Goal: Task Accomplishment & Management: Manage account settings

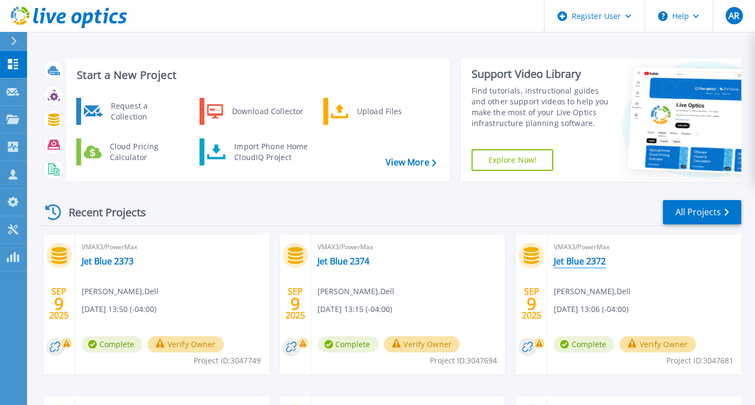
click at [587, 260] on link "Jet Blue 2372" at bounding box center [580, 261] width 52 height 11
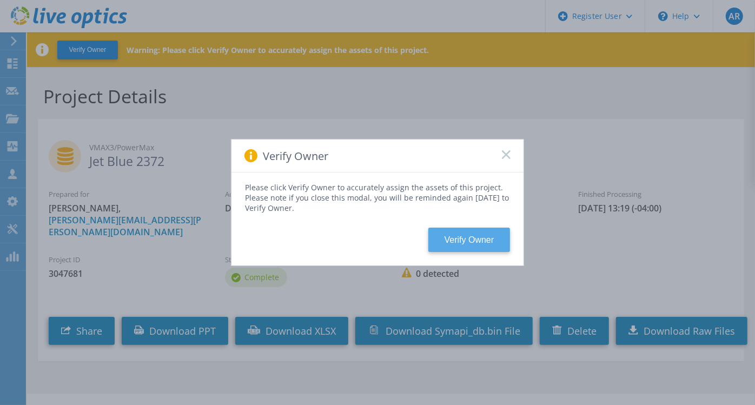
click at [473, 239] on button "Verify Owner" at bounding box center [469, 240] width 82 height 24
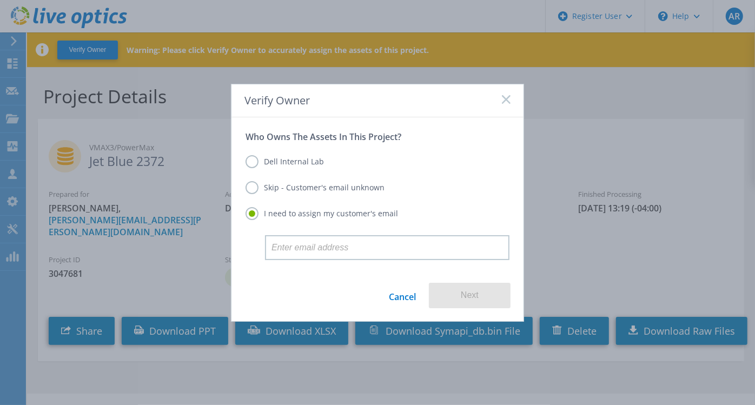
click at [258, 162] on label "Dell Internal Lab" at bounding box center [284, 161] width 78 height 13
click at [0, 0] on input "Dell Internal Lab" at bounding box center [0, 0] width 0 height 0
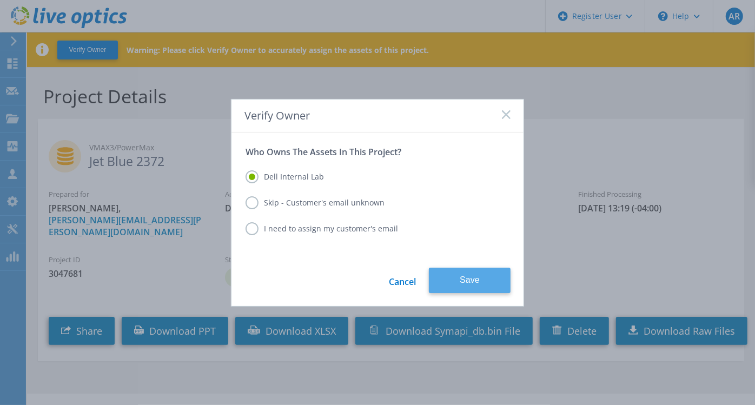
click at [463, 281] on button "Save" at bounding box center [470, 280] width 82 height 25
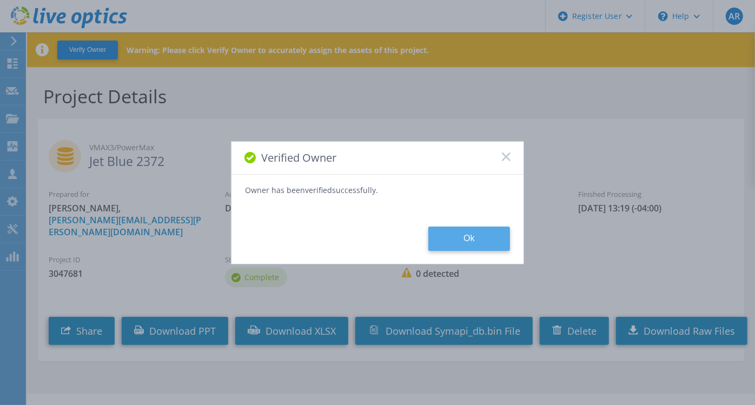
click at [461, 238] on button "Ok" at bounding box center [469, 239] width 82 height 24
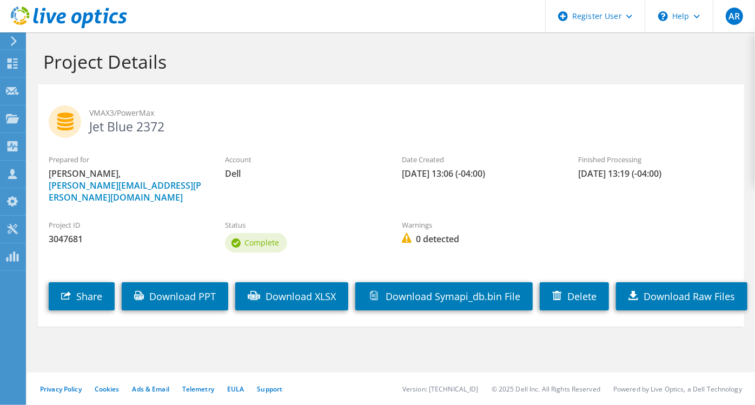
click at [197, 316] on div "Share Download PPT Download XLSX Download Symapi_db.bin File Delete Download Ra…" at bounding box center [402, 288] width 728 height 55
click at [207, 285] on link "Download PPT" at bounding box center [175, 296] width 107 height 28
click at [14, 61] on use at bounding box center [13, 63] width 10 height 10
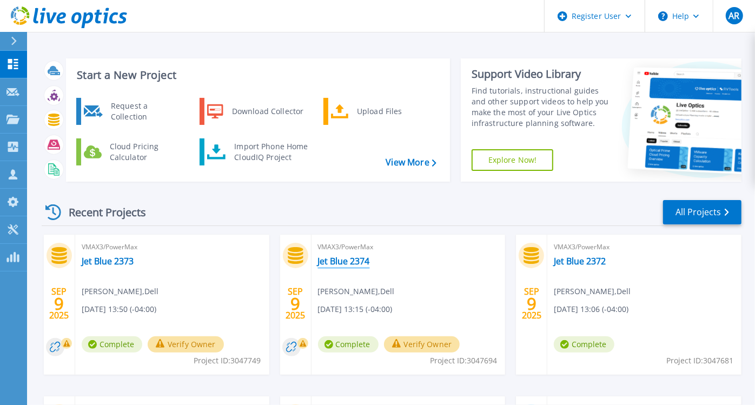
click at [346, 258] on link "Jet Blue 2374" at bounding box center [344, 261] width 52 height 11
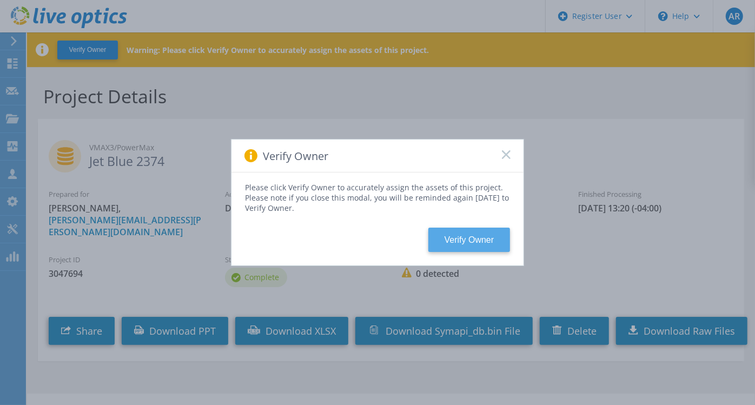
click at [473, 242] on button "Verify Owner" at bounding box center [469, 240] width 82 height 24
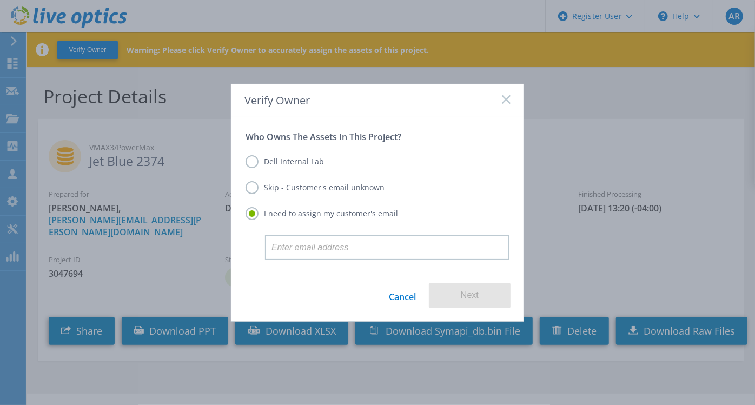
click at [250, 159] on label "Dell Internal Lab" at bounding box center [284, 161] width 78 height 13
click at [0, 0] on input "Dell Internal Lab" at bounding box center [0, 0] width 0 height 0
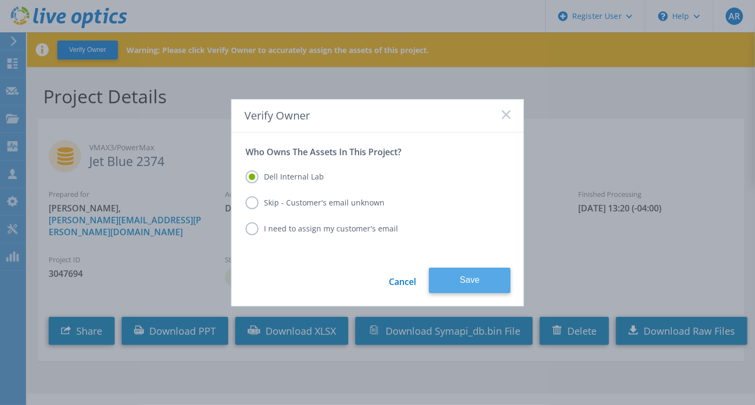
click at [487, 273] on button "Save" at bounding box center [470, 280] width 82 height 25
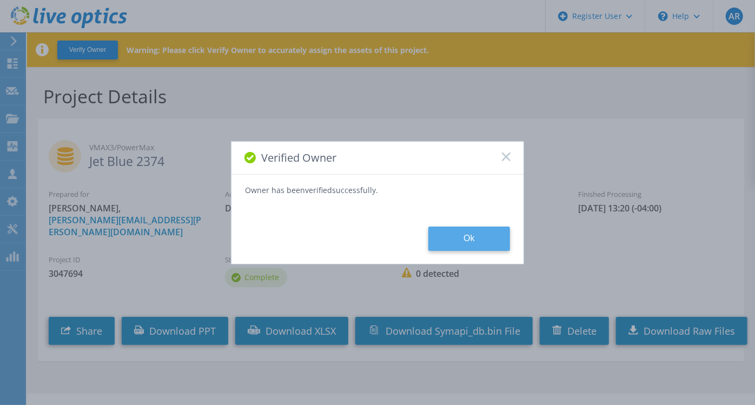
click at [448, 240] on button "Ok" at bounding box center [469, 239] width 82 height 24
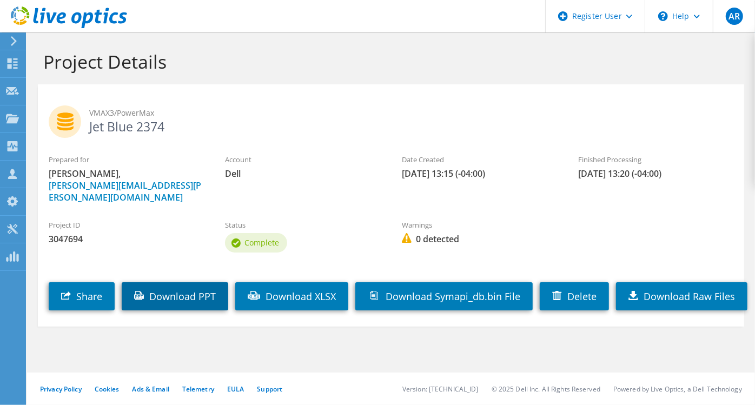
click at [195, 282] on link "Download PPT" at bounding box center [175, 296] width 107 height 28
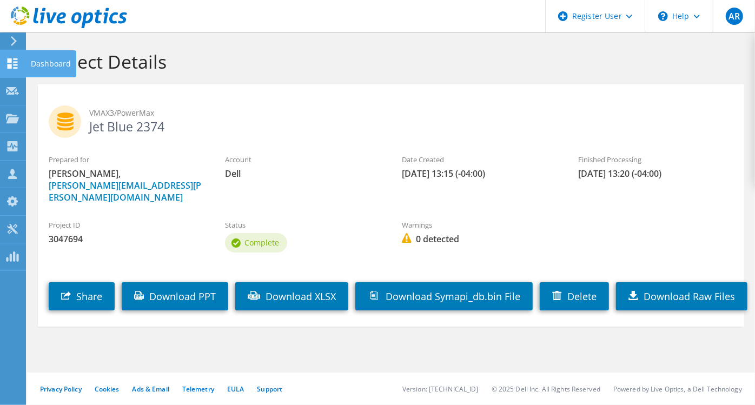
click at [15, 65] on icon at bounding box center [12, 63] width 13 height 10
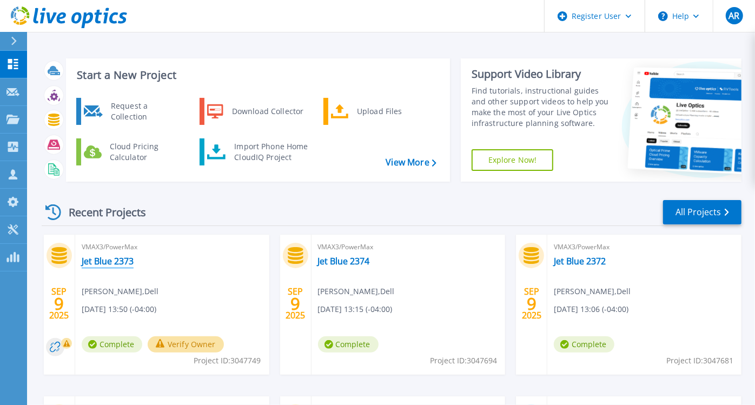
click at [117, 260] on link "Jet Blue 2373" at bounding box center [108, 261] width 52 height 11
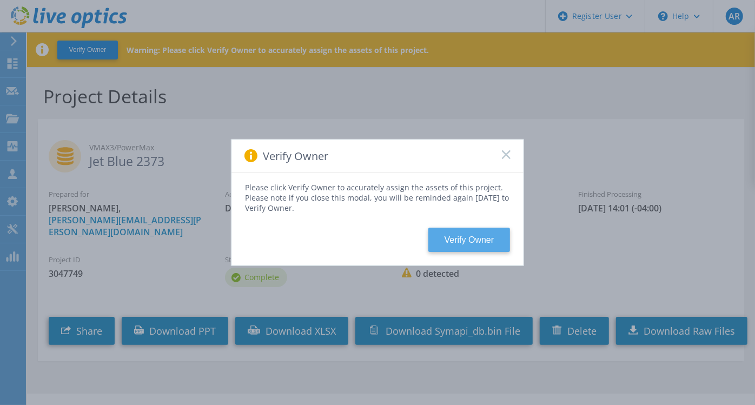
click at [460, 241] on button "Verify Owner" at bounding box center [469, 240] width 82 height 24
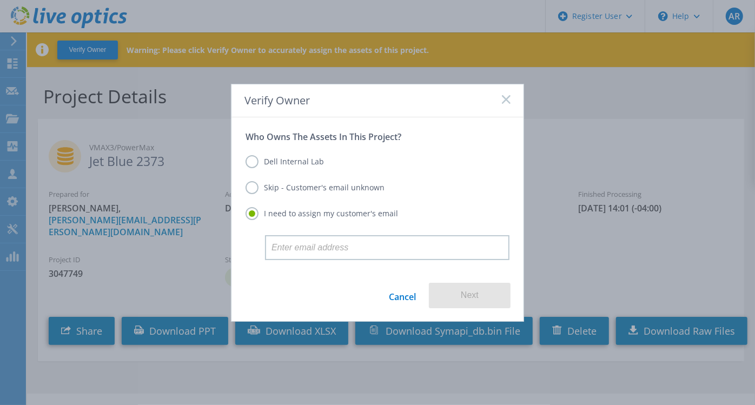
click at [255, 162] on label "Dell Internal Lab" at bounding box center [284, 161] width 78 height 13
click at [0, 0] on input "Dell Internal Lab" at bounding box center [0, 0] width 0 height 0
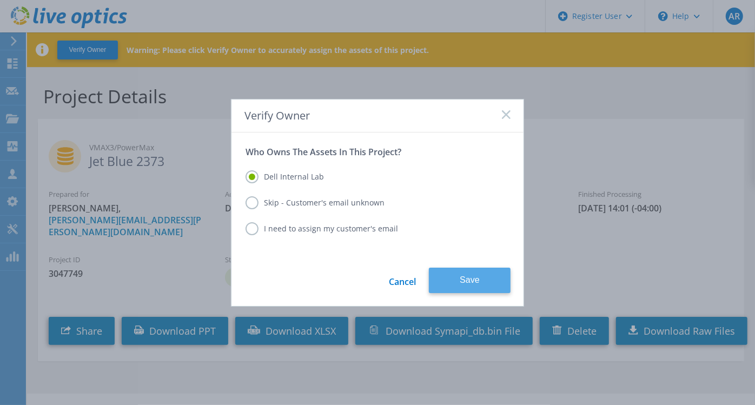
click at [469, 278] on button "Save" at bounding box center [470, 280] width 82 height 25
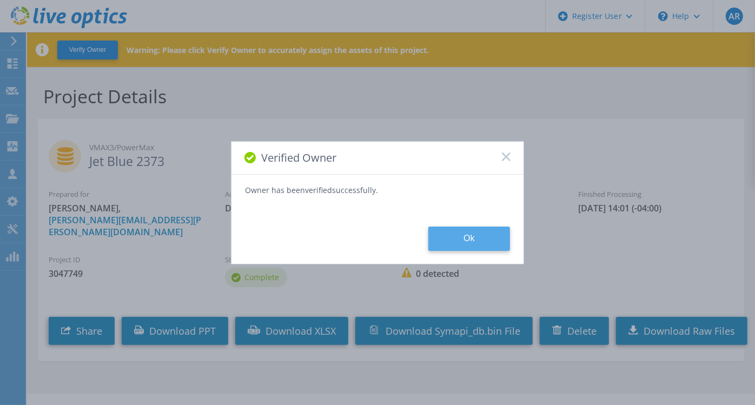
click at [457, 244] on button "Ok" at bounding box center [469, 239] width 82 height 24
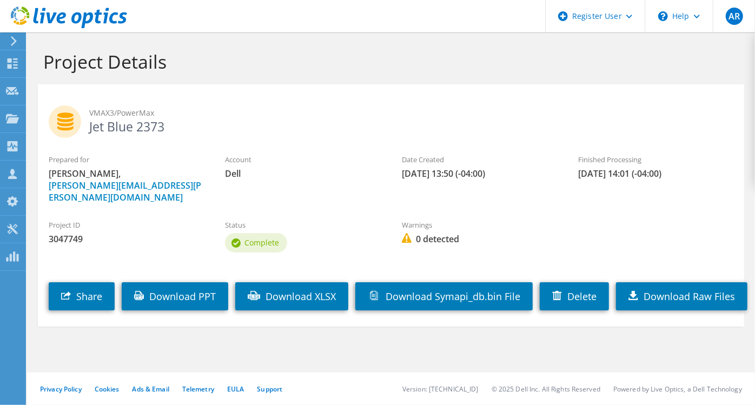
click at [191, 315] on div "Share Download PPT Download XLSX Download Symapi_db.bin File [GEOGRAPHIC_DATA] …" at bounding box center [402, 288] width 728 height 55
click at [196, 289] on link "Download PPT" at bounding box center [175, 296] width 107 height 28
